Goal: Task Accomplishment & Management: Manage account settings

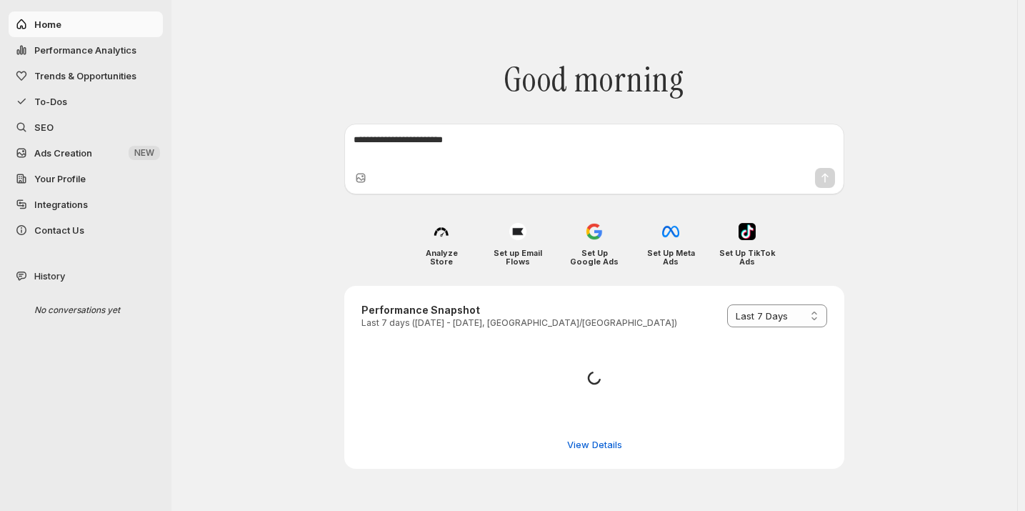
select select "*********"
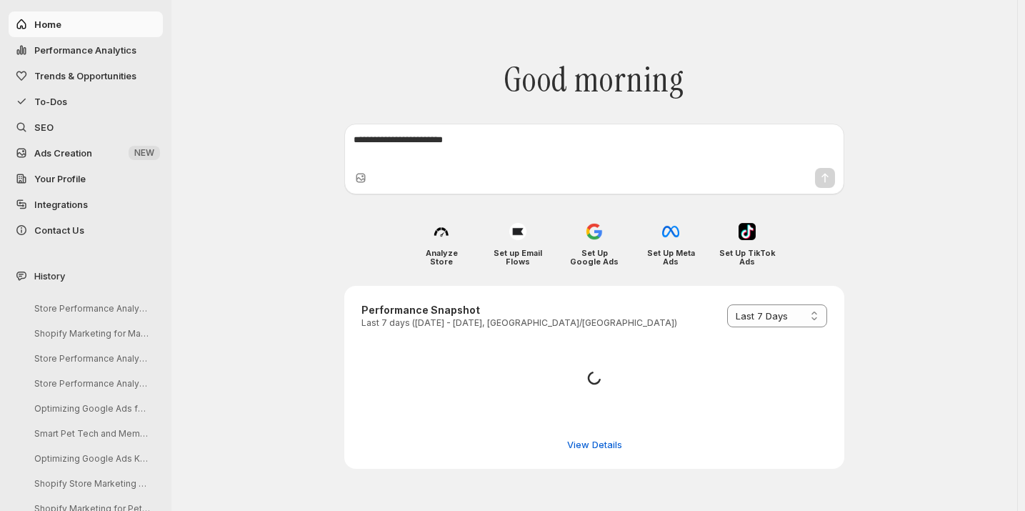
click at [79, 179] on span "Your Profile" at bounding box center [59, 178] width 51 height 11
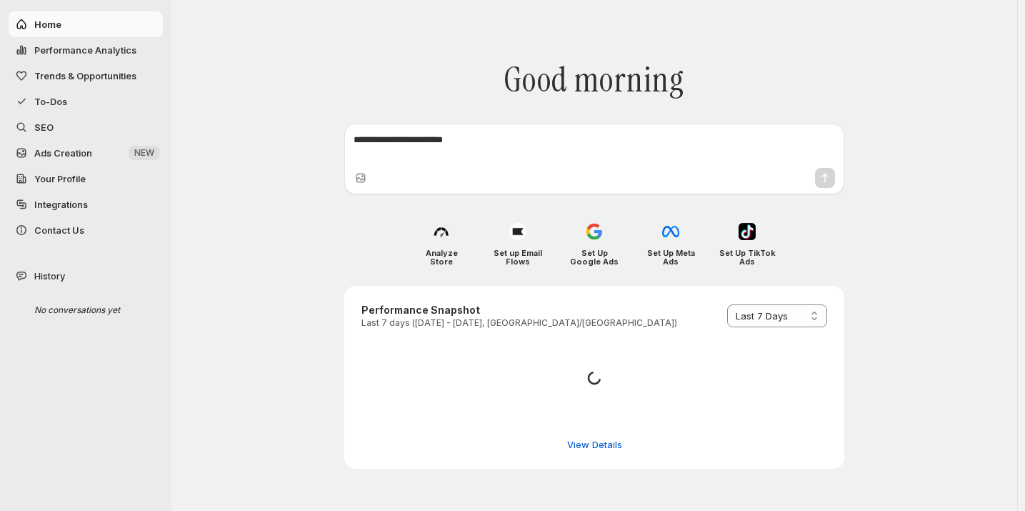
select select "*********"
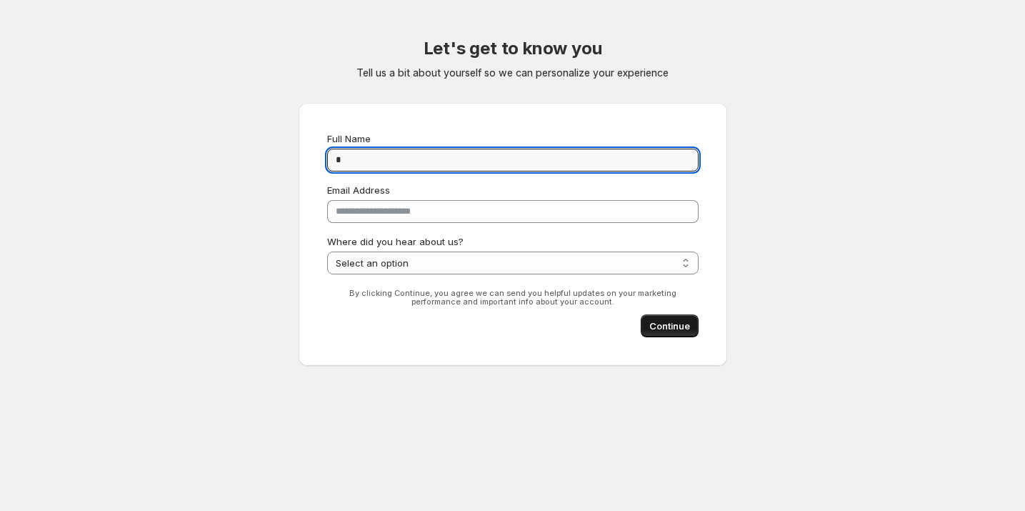
type input "*"
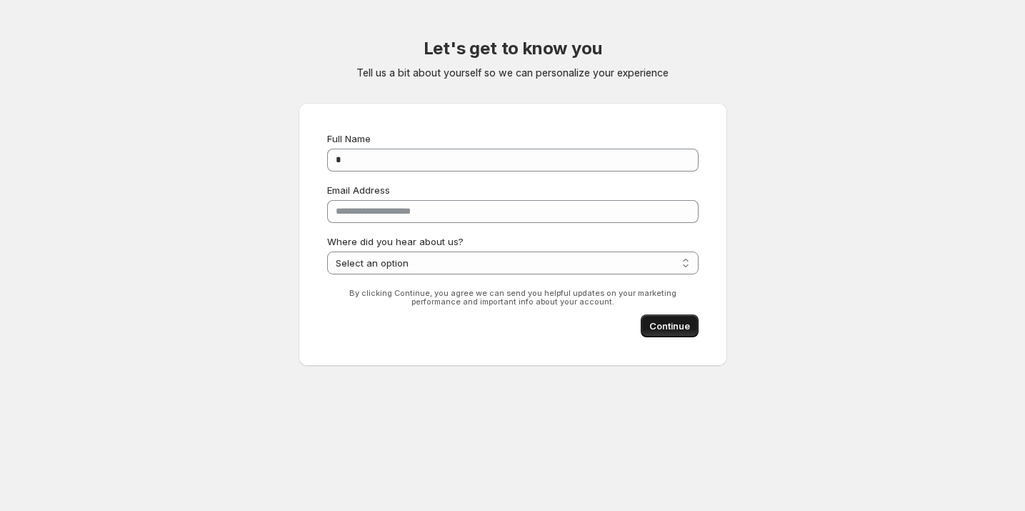
click at [682, 325] on span "Continue" at bounding box center [670, 326] width 41 height 14
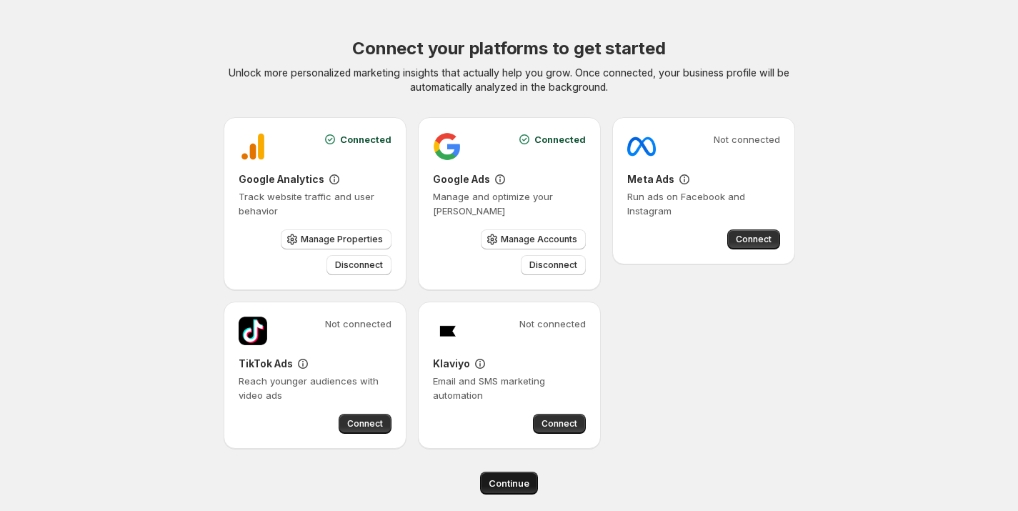
click at [517, 480] on span "Continue" at bounding box center [509, 483] width 41 height 14
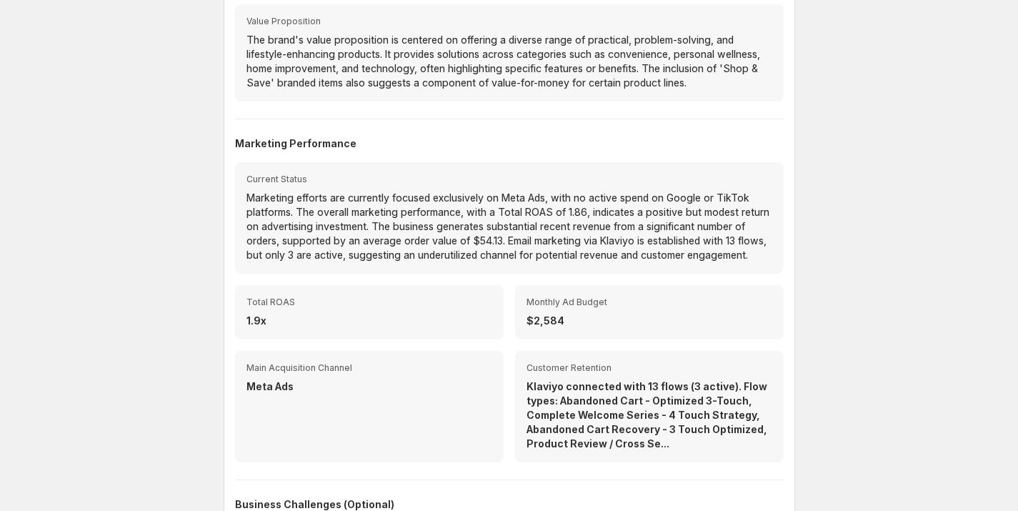
scroll to position [537, 0]
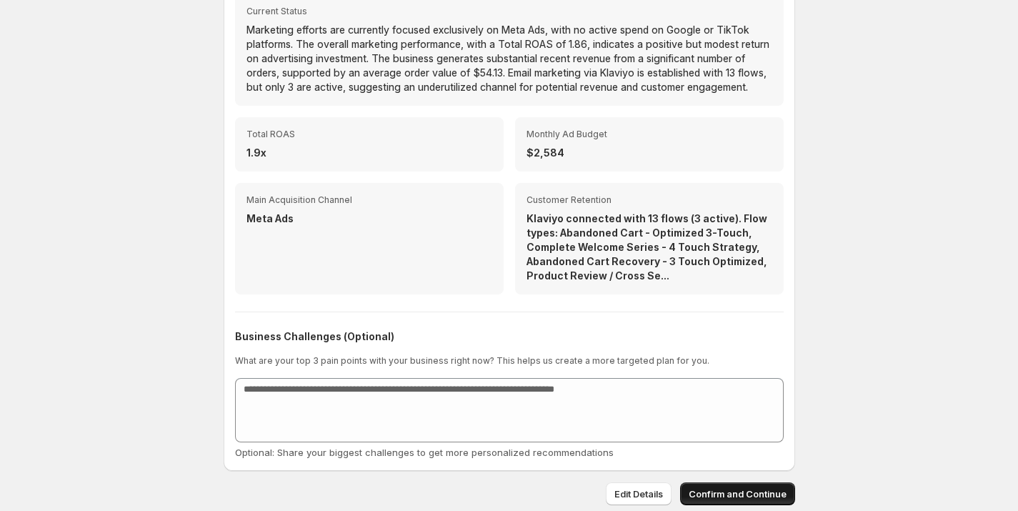
click at [774, 485] on button "Confirm and Continue" at bounding box center [737, 493] width 115 height 23
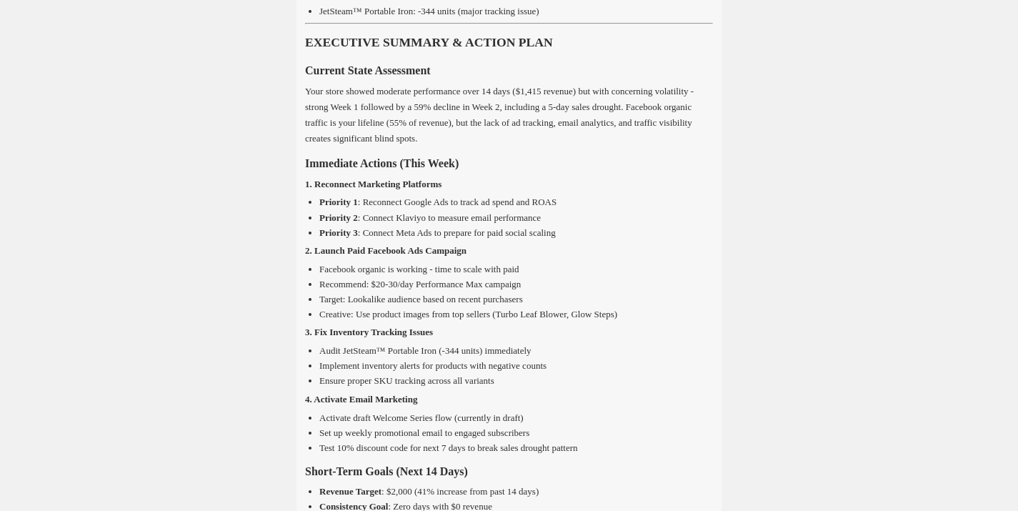
scroll to position [3358, 0]
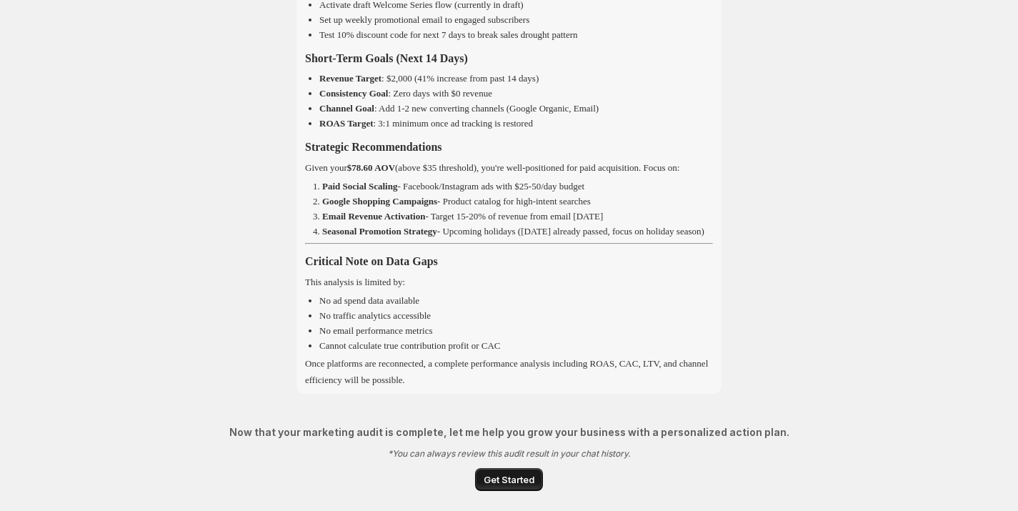
click at [493, 487] on button "Get Started" at bounding box center [509, 479] width 68 height 23
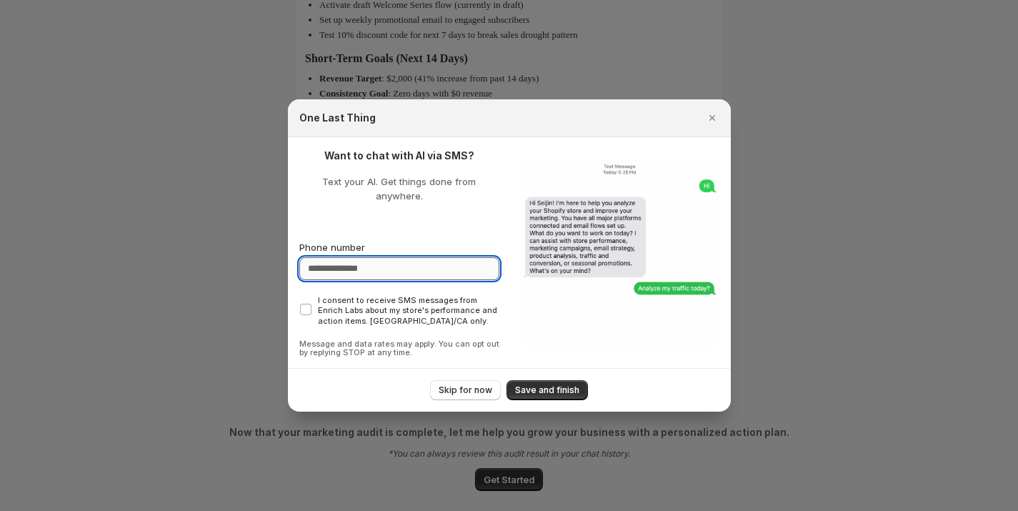
click at [429, 267] on input "Phone number" at bounding box center [399, 268] width 200 height 23
type input "**********"
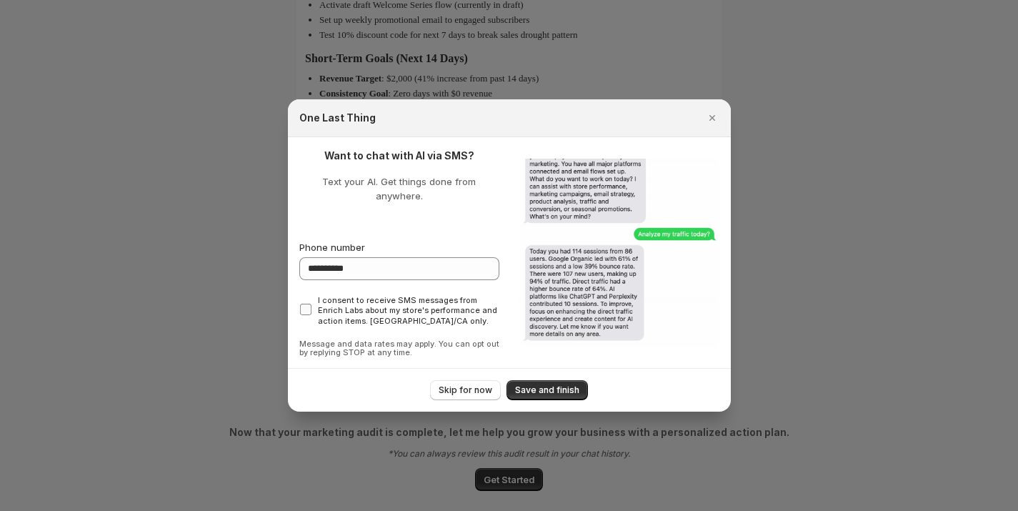
click at [392, 309] on span "I consent to receive SMS messages from Enrich Labs about my store's performance…" at bounding box center [409, 309] width 182 height 31
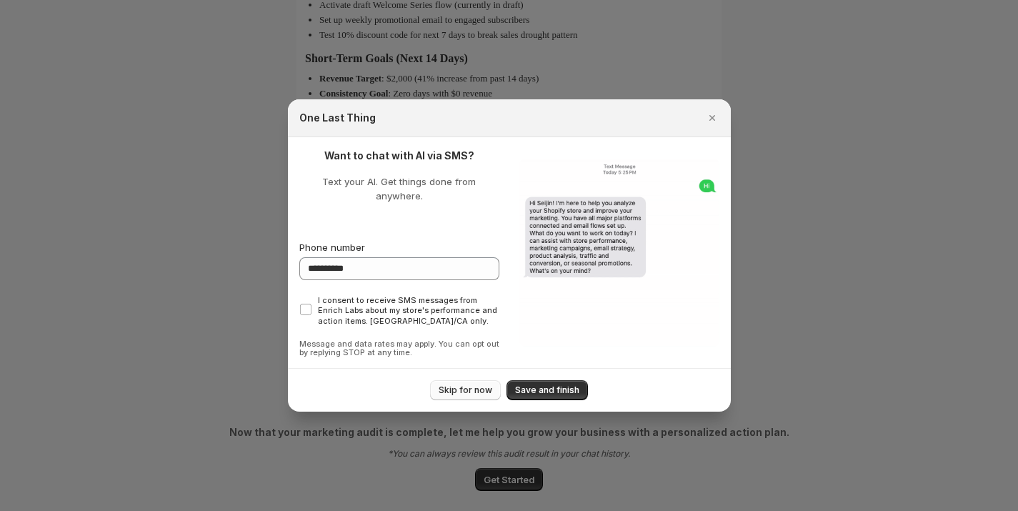
click at [481, 384] on span "Skip for now" at bounding box center [466, 389] width 54 height 11
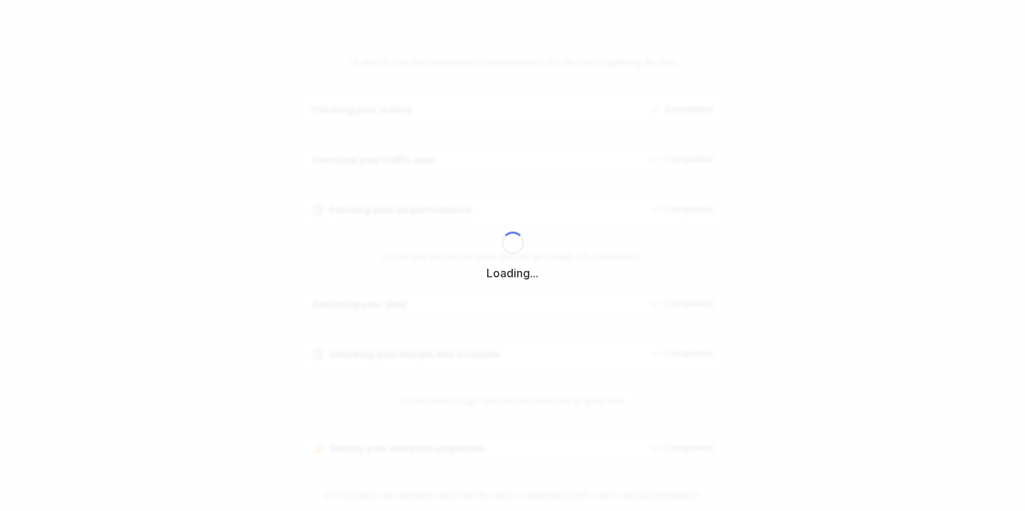
select select "*********"
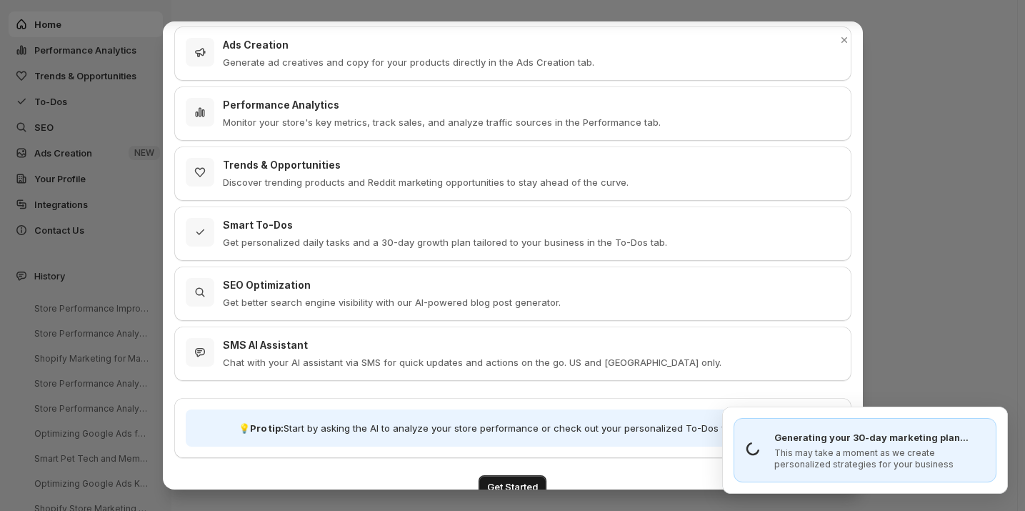
scroll to position [214, 0]
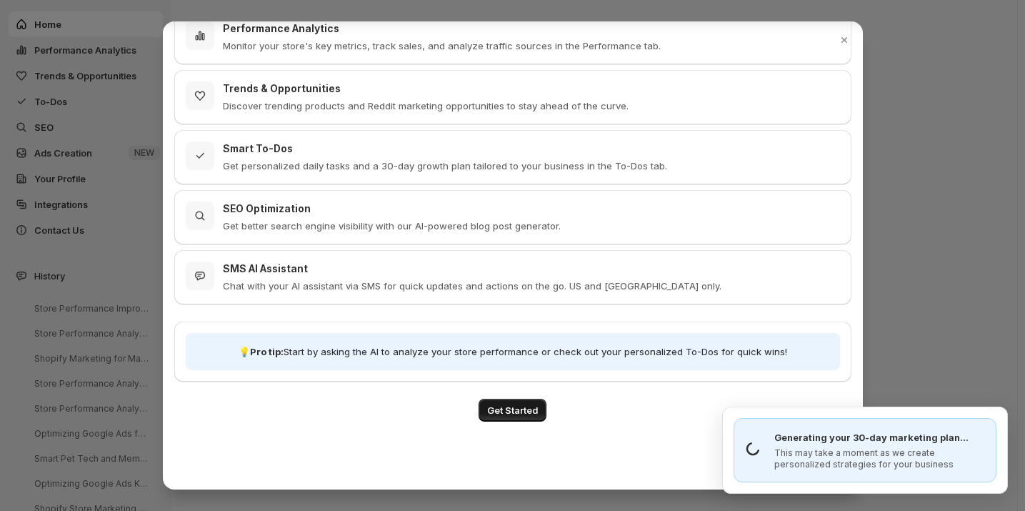
click at [526, 418] on button "Get Started" at bounding box center [513, 410] width 68 height 23
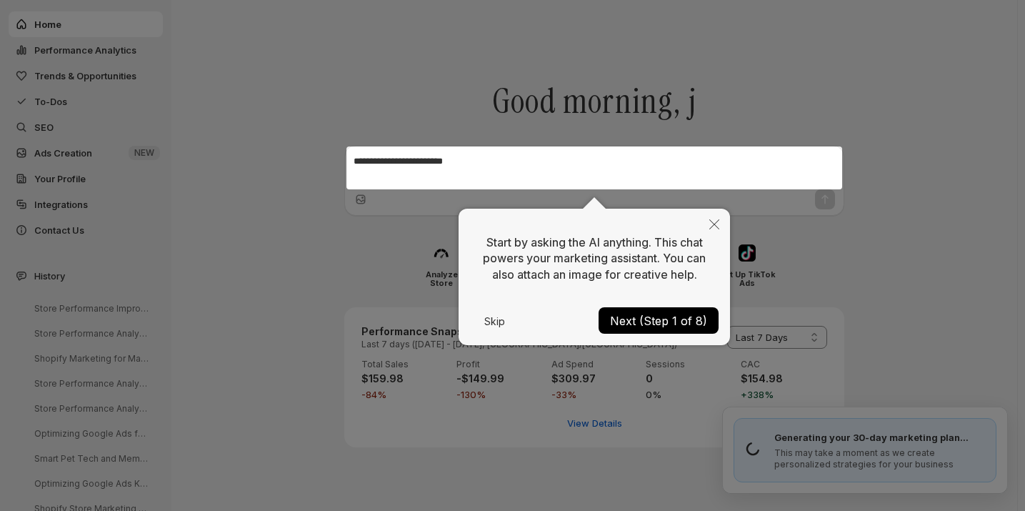
click at [481, 319] on button "Skip" at bounding box center [494, 322] width 49 height 10
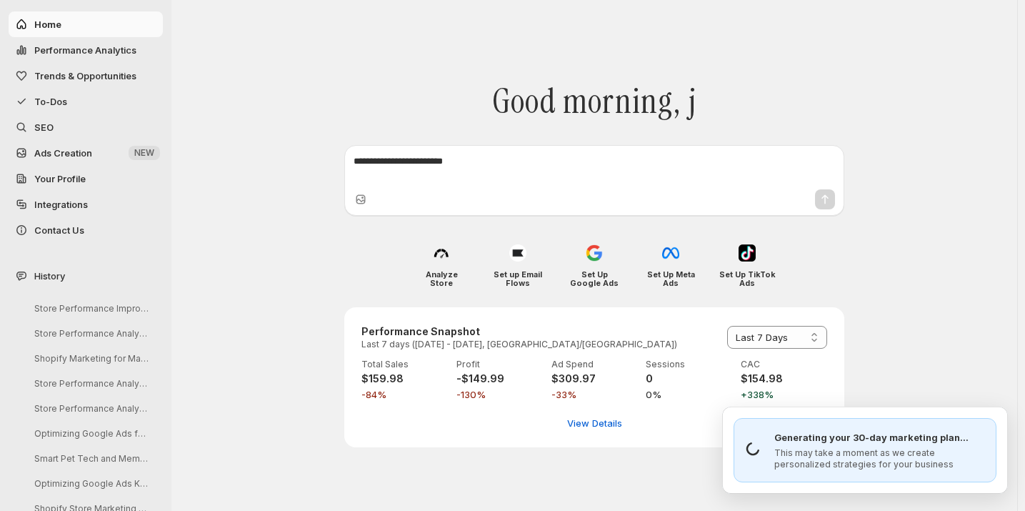
click at [88, 190] on link "Your Profile" at bounding box center [86, 179] width 154 height 26
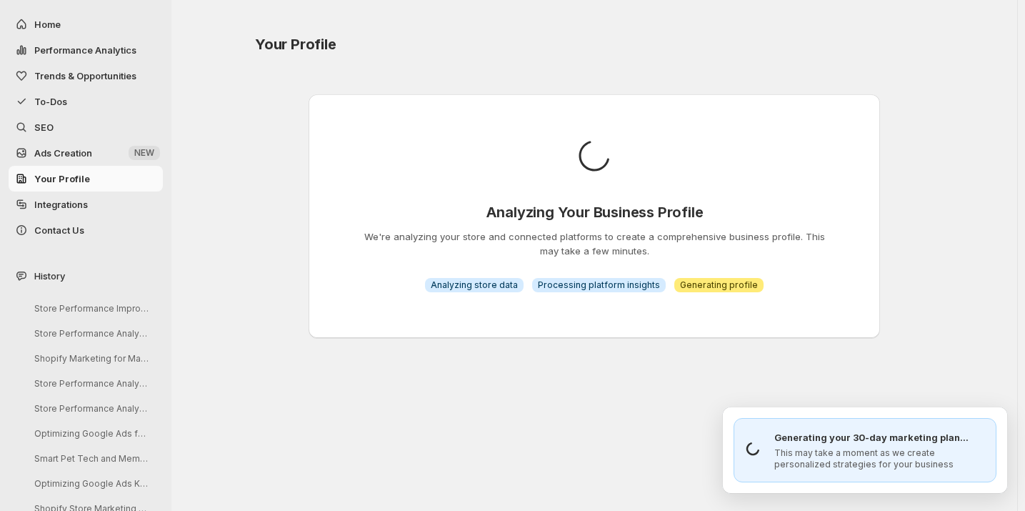
drag, startPoint x: 499, startPoint y: 237, endPoint x: 675, endPoint y: 236, distance: 176.5
click at [675, 236] on p "We're analyzing your store and connected platforms to create a comprehensive bu…" at bounding box center [594, 243] width 480 height 29
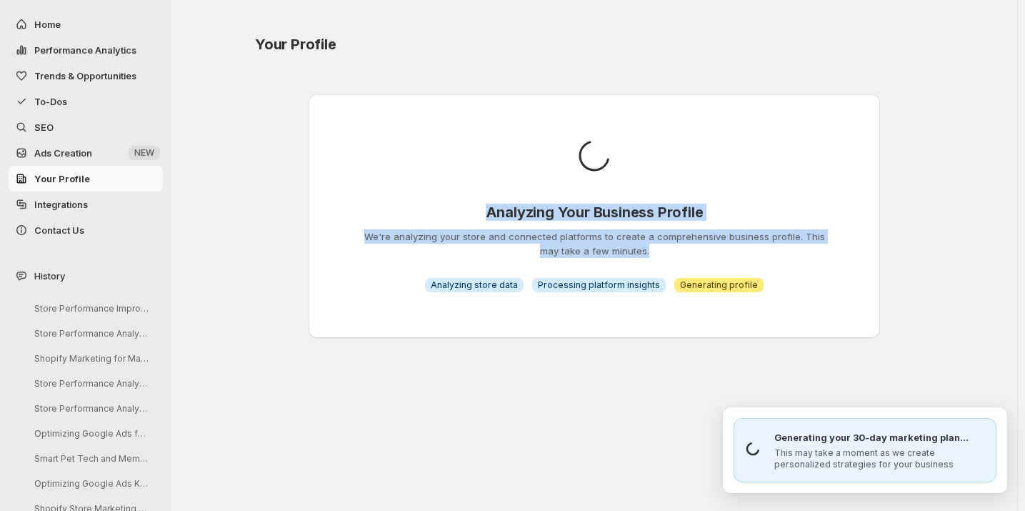
drag, startPoint x: 641, startPoint y: 247, endPoint x: 455, endPoint y: 194, distance: 193.2
click at [455, 194] on div "Analyzing Your Business Profile We're analyzing your store and connected platfo…" at bounding box center [594, 216] width 480 height 152
click at [444, 192] on div "Analyzing Your Business Profile We're analyzing your store and connected platfo…" at bounding box center [594, 216] width 480 height 152
